Goal: Task Accomplishment & Management: Complete application form

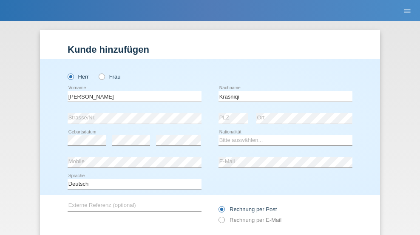
type input "Krasniqi"
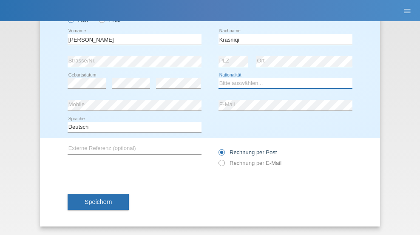
select select "XK"
select select "C"
select select "02"
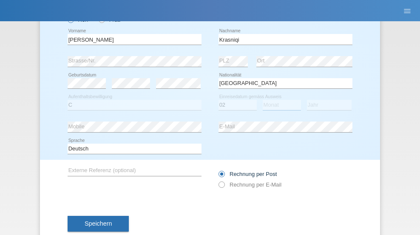
select select "03"
select select "1968"
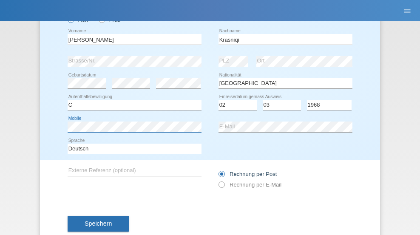
scroll to position [79, 0]
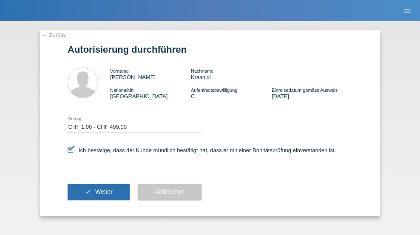
select select "1"
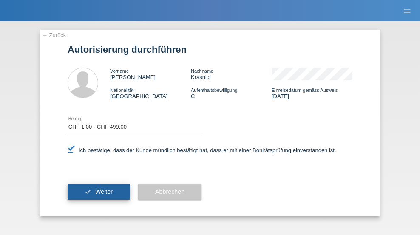
click at [99, 192] on span "Weiter" at bounding box center [103, 191] width 17 height 7
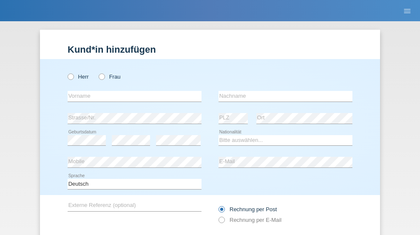
radio input "true"
click at [131, 91] on input "text" at bounding box center [135, 96] width 134 height 11
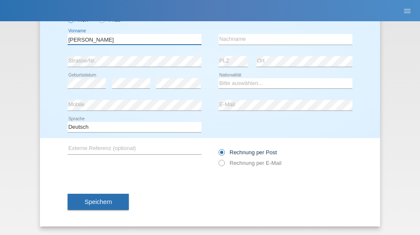
type input "[PERSON_NAME]"
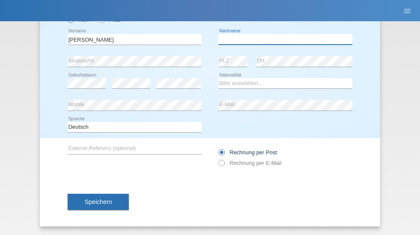
click at [282, 39] on input "text" at bounding box center [285, 39] width 134 height 11
type input "Bocicor"
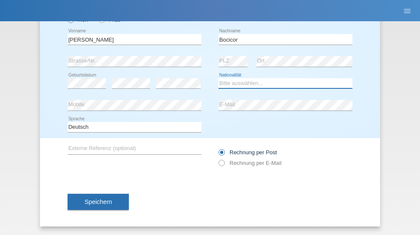
select select "RO"
select select "C"
select select "07"
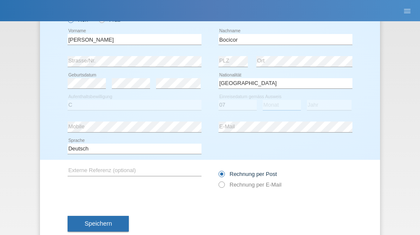
select select "02"
select select "2021"
